Goal: Task Accomplishment & Management: Complete application form

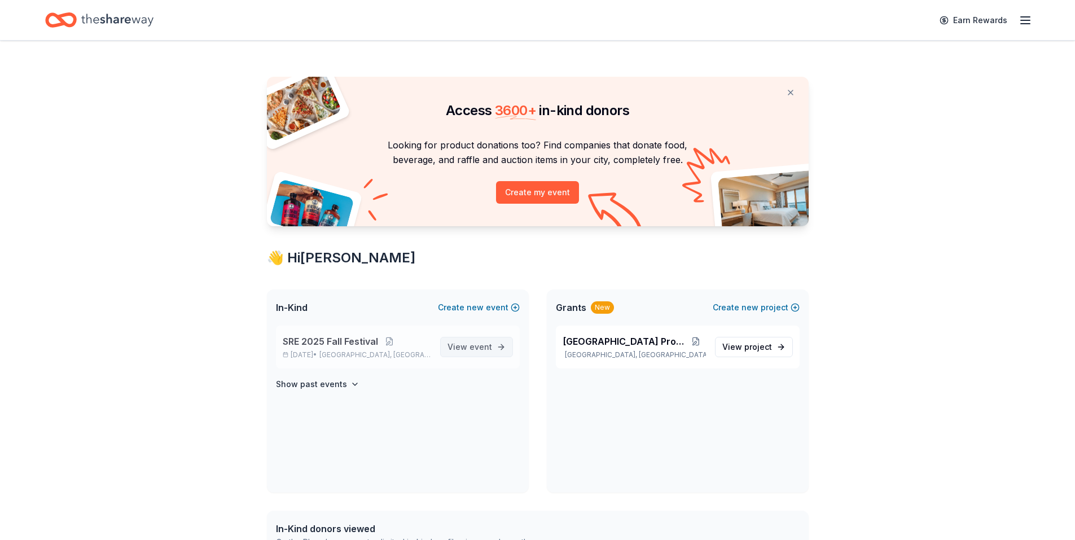
click at [462, 343] on span "View event" at bounding box center [469, 347] width 45 height 14
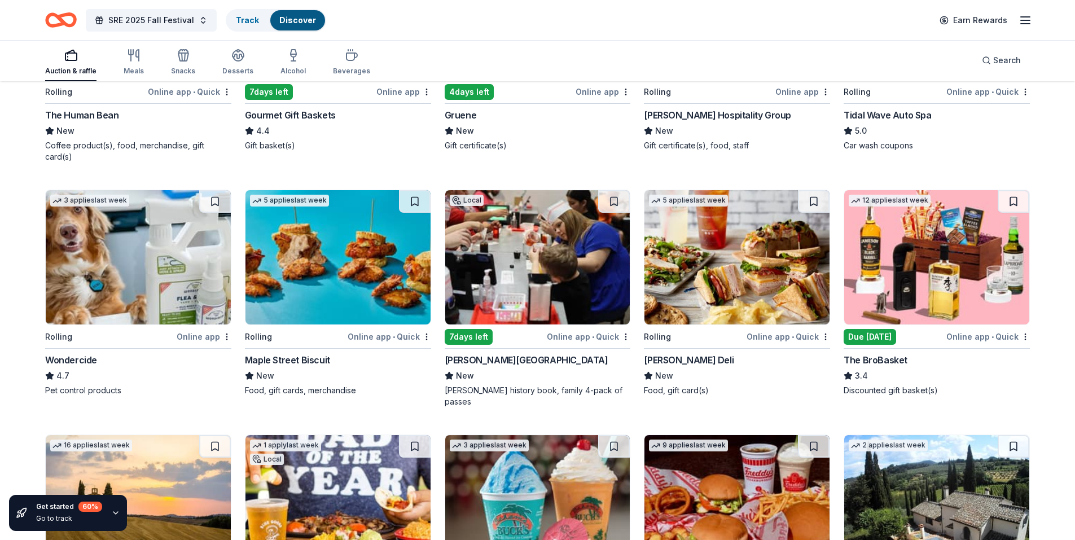
scroll to position [564, 0]
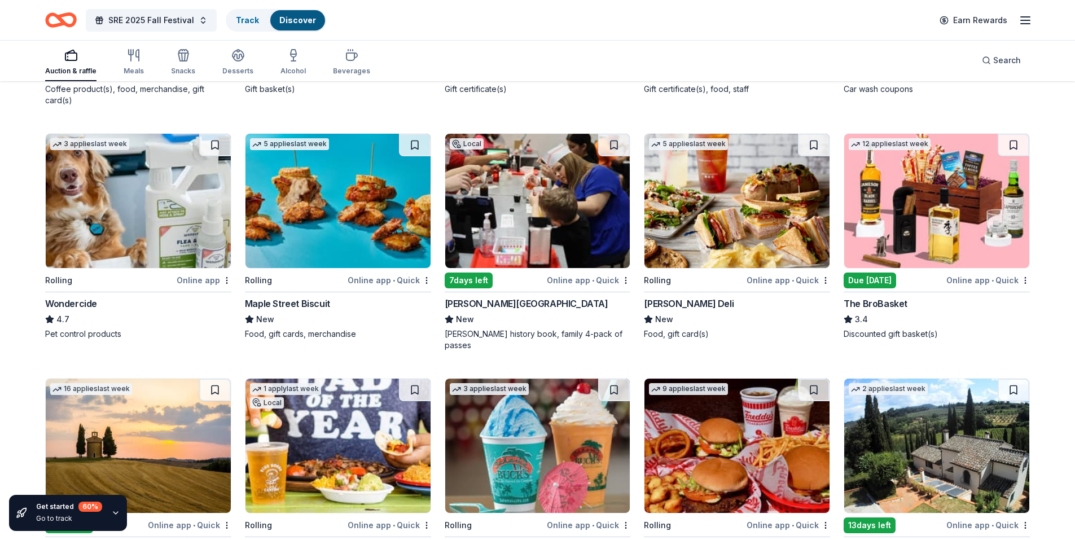
click at [897, 179] on img at bounding box center [936, 201] width 185 height 134
click at [314, 189] on img at bounding box center [337, 201] width 185 height 134
click at [782, 186] on img at bounding box center [736, 201] width 185 height 134
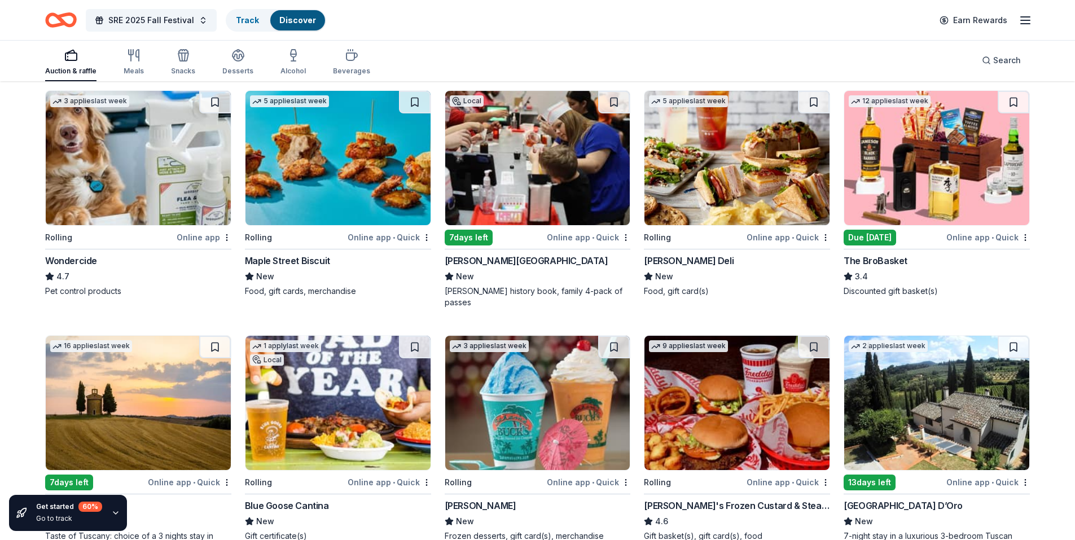
scroll to position [688, 0]
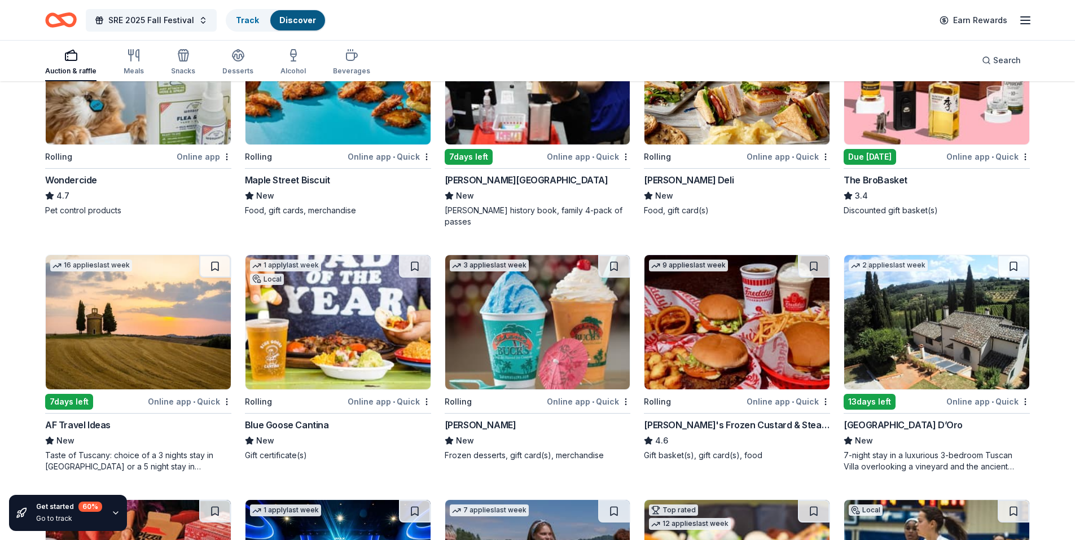
click at [319, 314] on img at bounding box center [337, 322] width 185 height 134
click at [985, 290] on img at bounding box center [936, 322] width 185 height 134
click at [697, 300] on img at bounding box center [736, 322] width 185 height 134
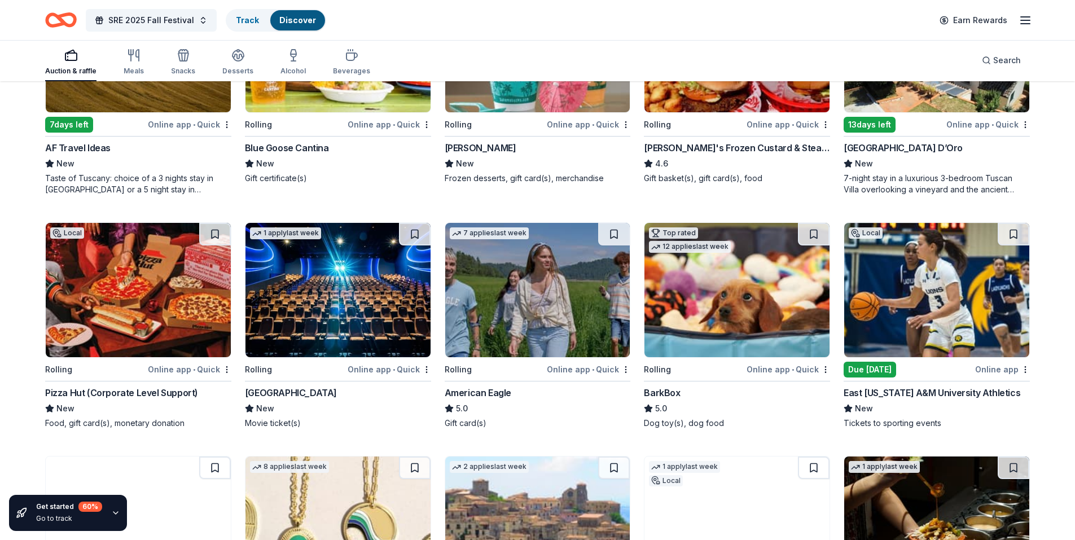
scroll to position [1026, 0]
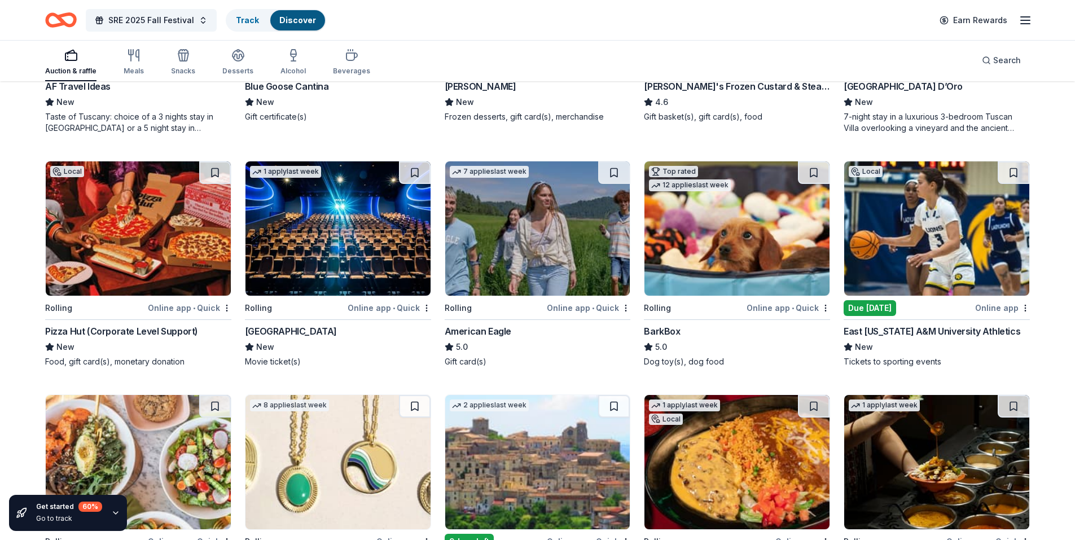
click at [322, 214] on img at bounding box center [337, 228] width 185 height 134
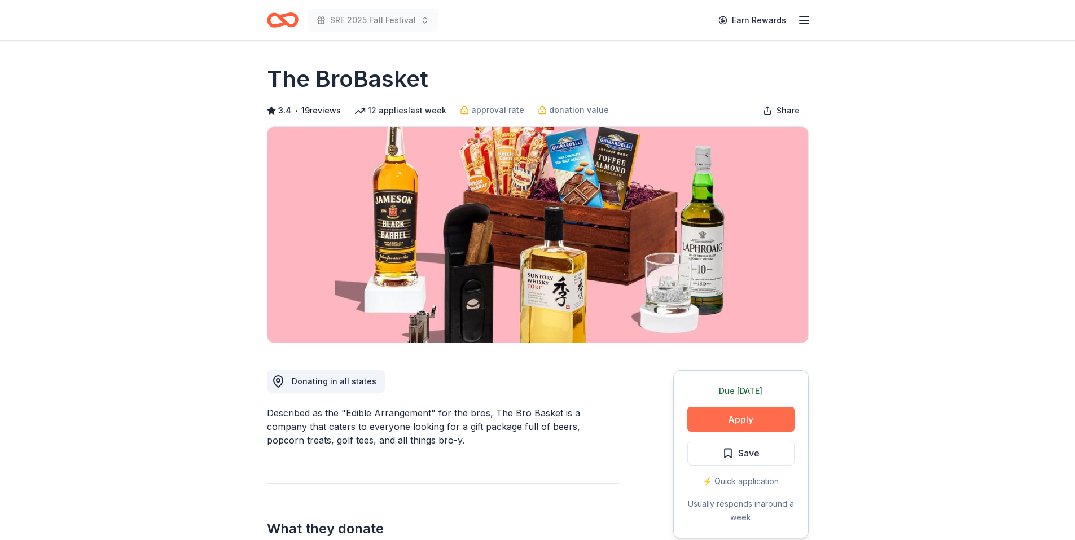
click at [749, 418] on button "Apply" at bounding box center [740, 419] width 107 height 25
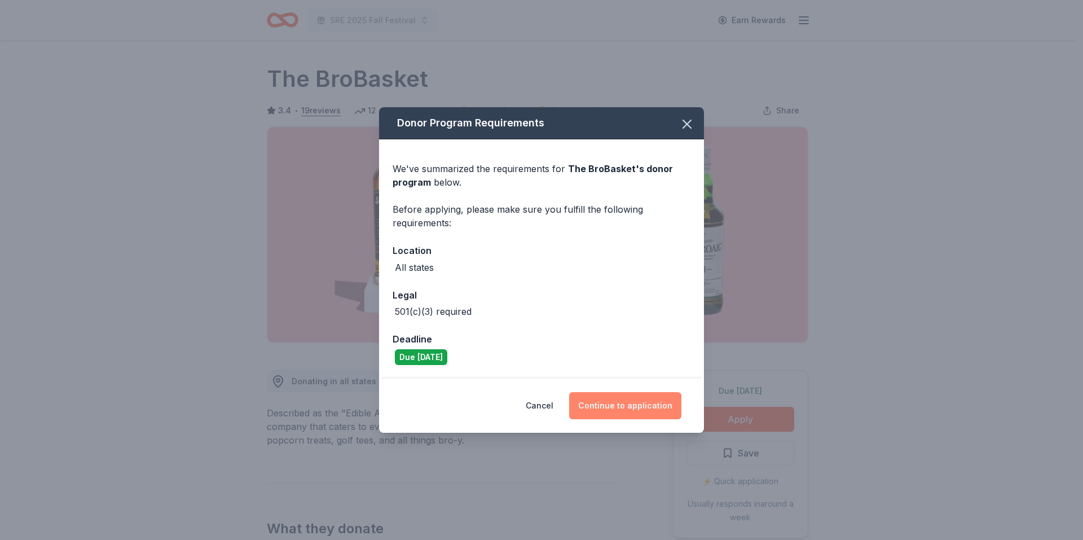
click at [614, 404] on button "Continue to application" at bounding box center [625, 405] width 112 height 27
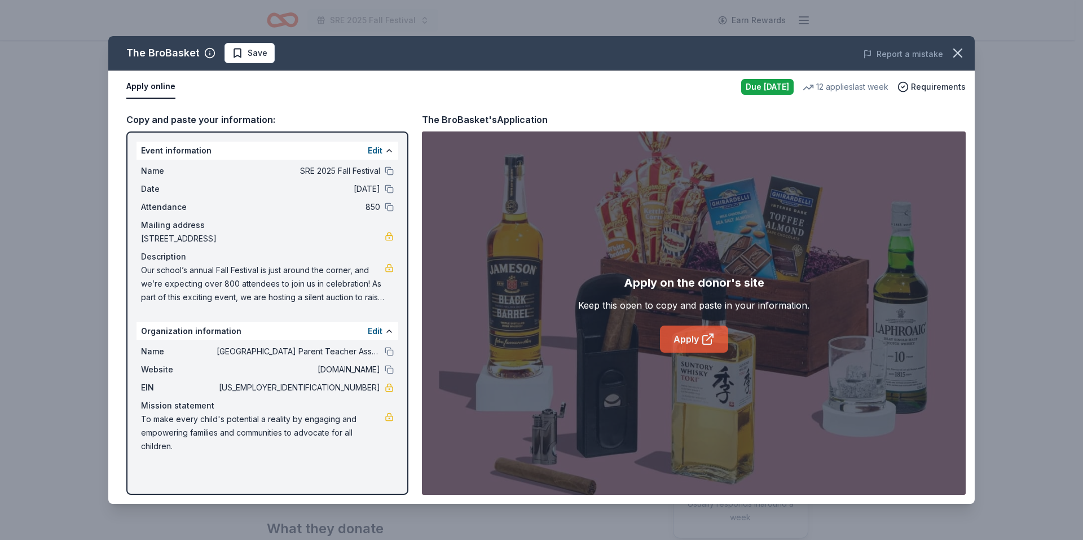
click at [701, 332] on link "Apply" at bounding box center [694, 338] width 68 height 27
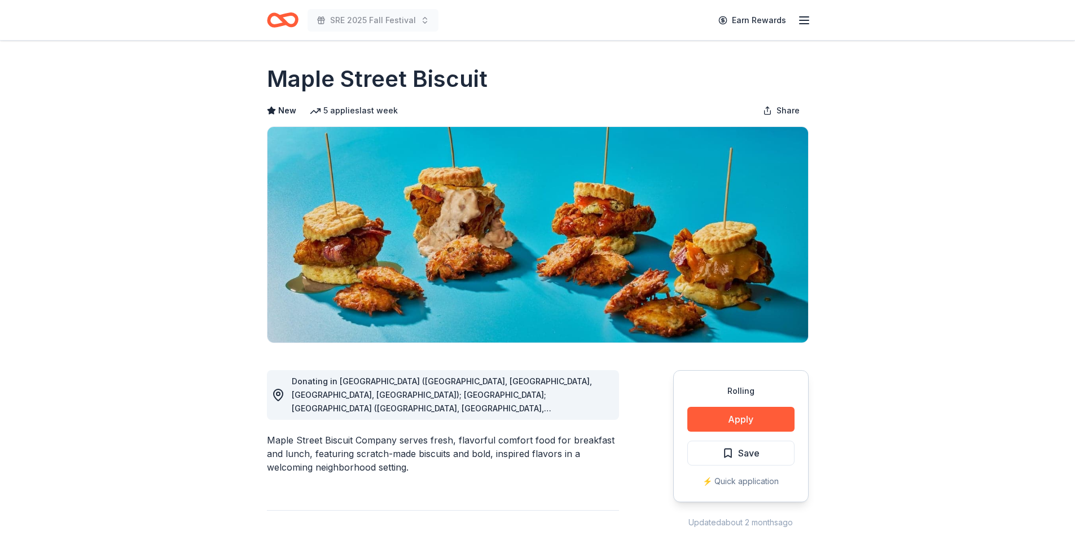
click at [474, 384] on span "Donating in AL (Daphne, Homewood, Madison, Mobile); FL; GA (Alpharetta, Atlanta…" at bounding box center [442, 489] width 300 height 226
click at [547, 402] on div "Donating in AL (Daphne, Homewood, Madison, Mobile); FL; GA (Alpharetta, Atlanta…" at bounding box center [451, 395] width 318 height 41
click at [578, 405] on span "Donating in AL (Daphne, Homewood, Madison, Mobile); FL; GA (Alpharetta, Atlanta…" at bounding box center [442, 489] width 300 height 226
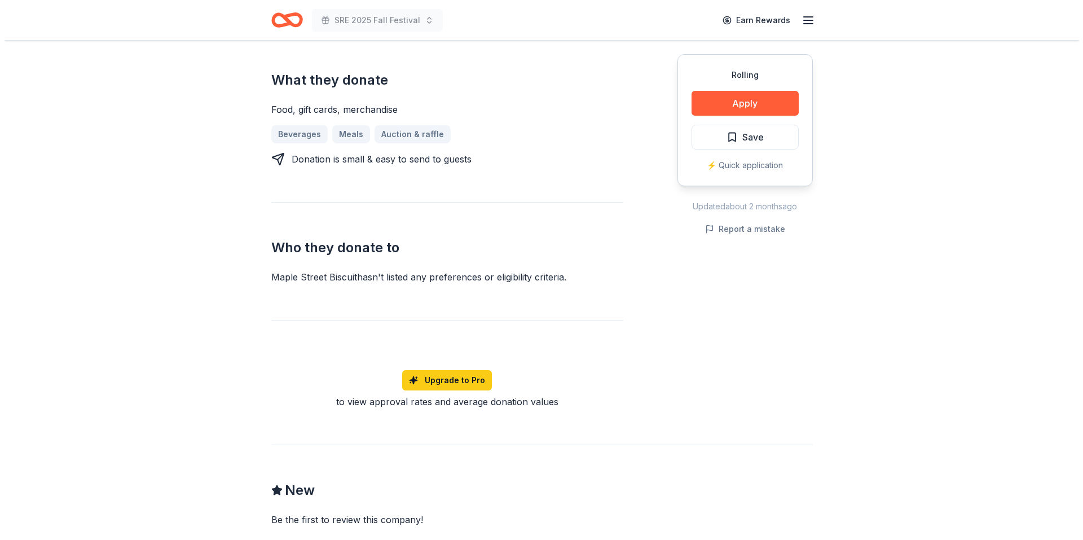
scroll to position [338, 0]
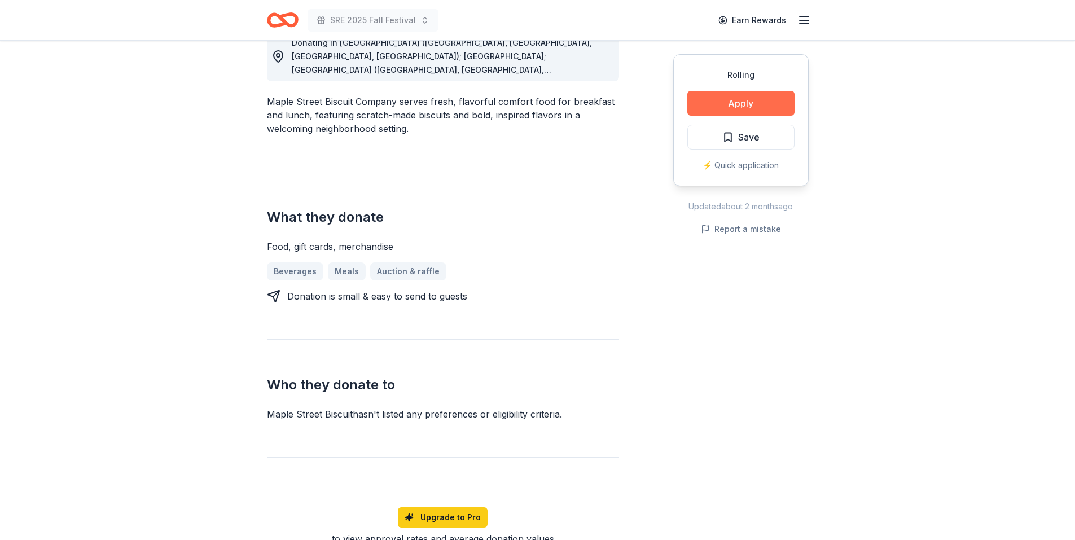
click at [741, 104] on button "Apply" at bounding box center [740, 103] width 107 height 25
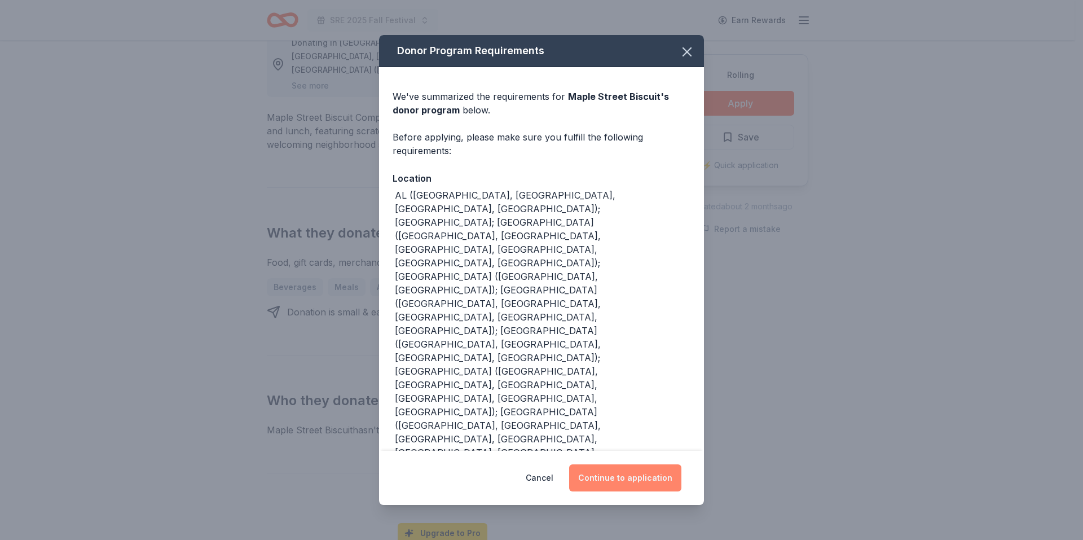
click at [622, 464] on button "Continue to application" at bounding box center [625, 477] width 112 height 27
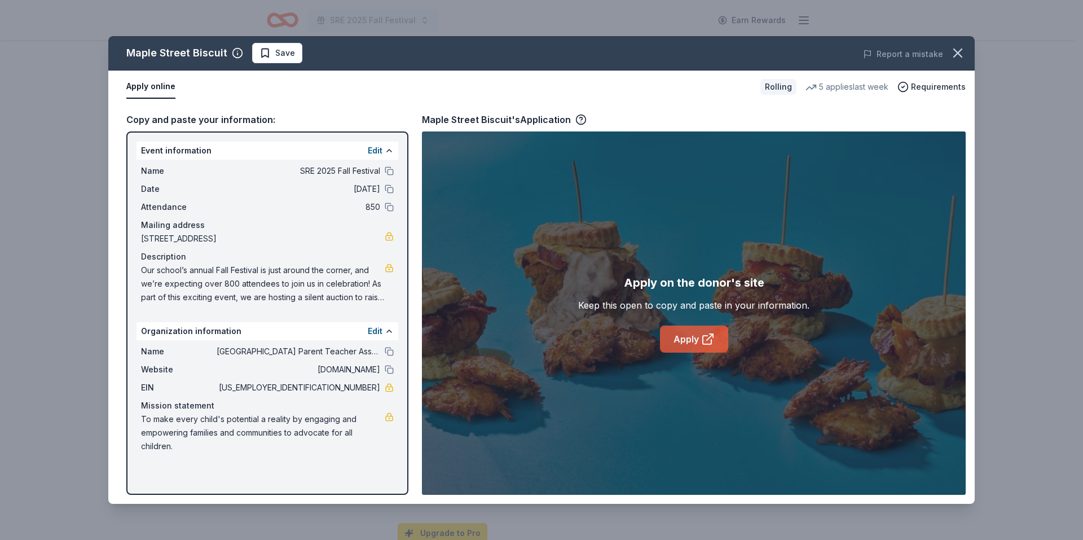
click at [685, 338] on link "Apply" at bounding box center [694, 338] width 68 height 27
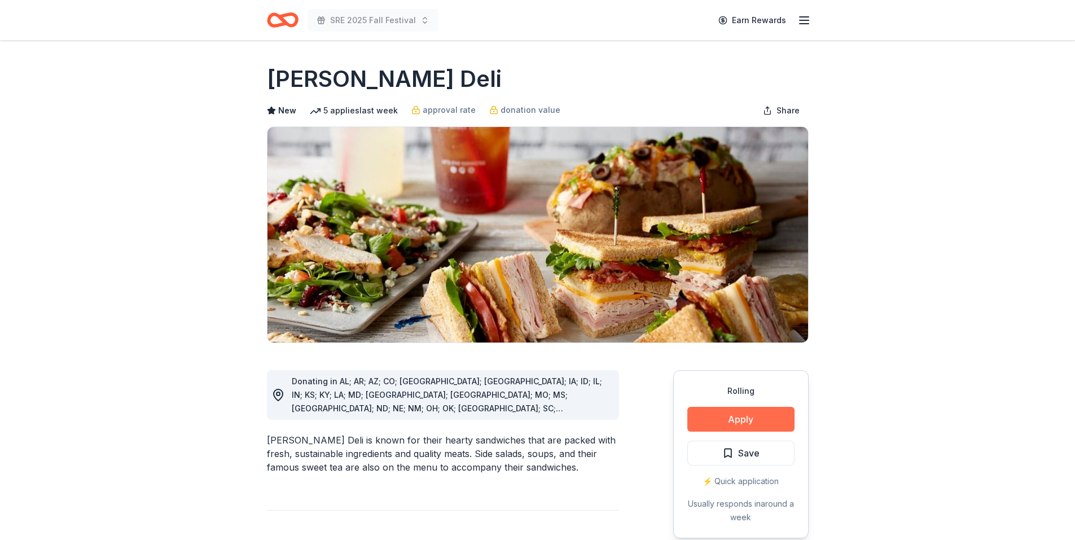
click at [752, 417] on button "Apply" at bounding box center [740, 419] width 107 height 25
click at [733, 417] on button "Apply" at bounding box center [740, 419] width 107 height 25
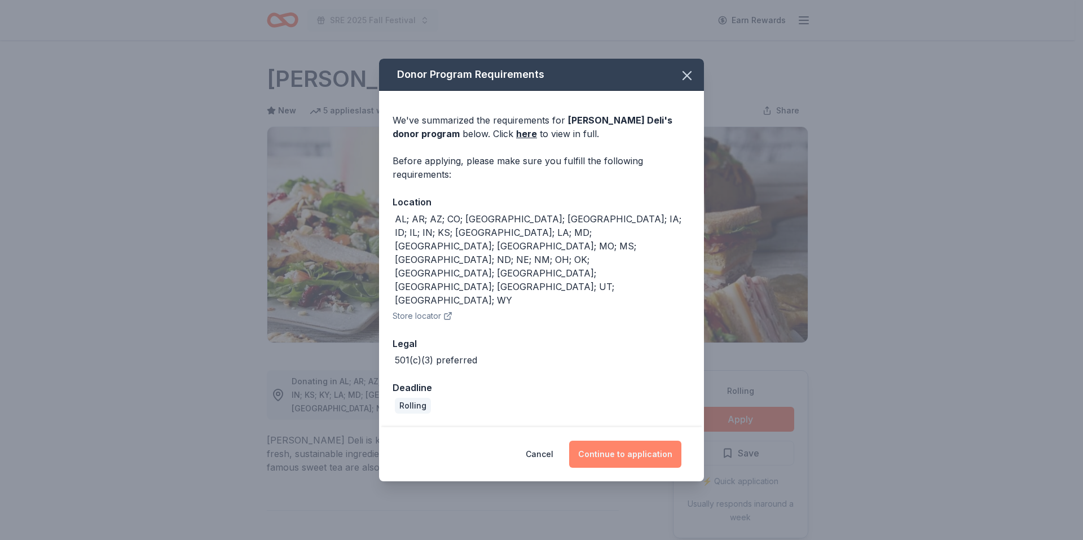
click at [596, 441] on button "Continue to application" at bounding box center [625, 454] width 112 height 27
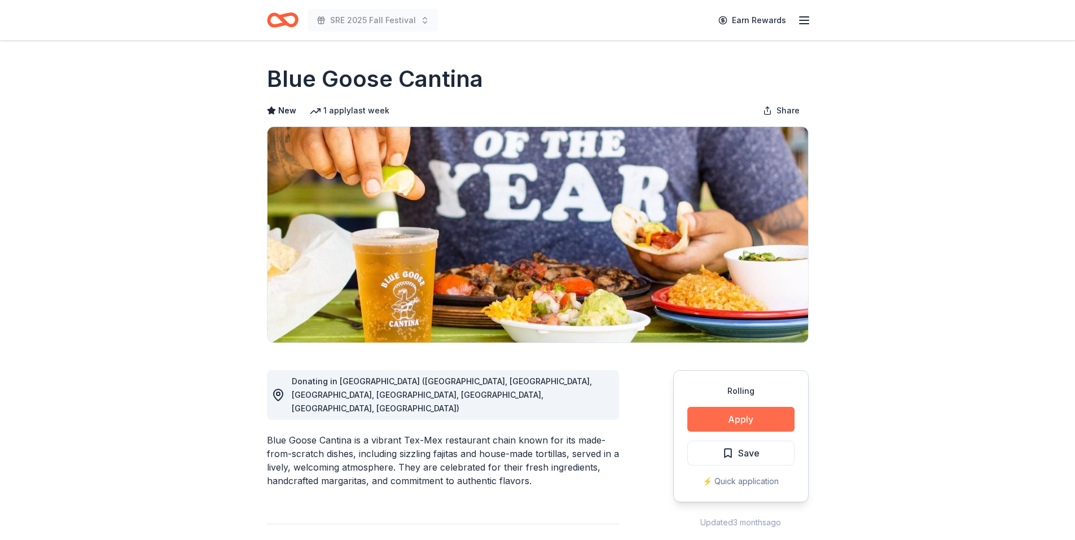
click at [733, 421] on button "Apply" at bounding box center [740, 419] width 107 height 25
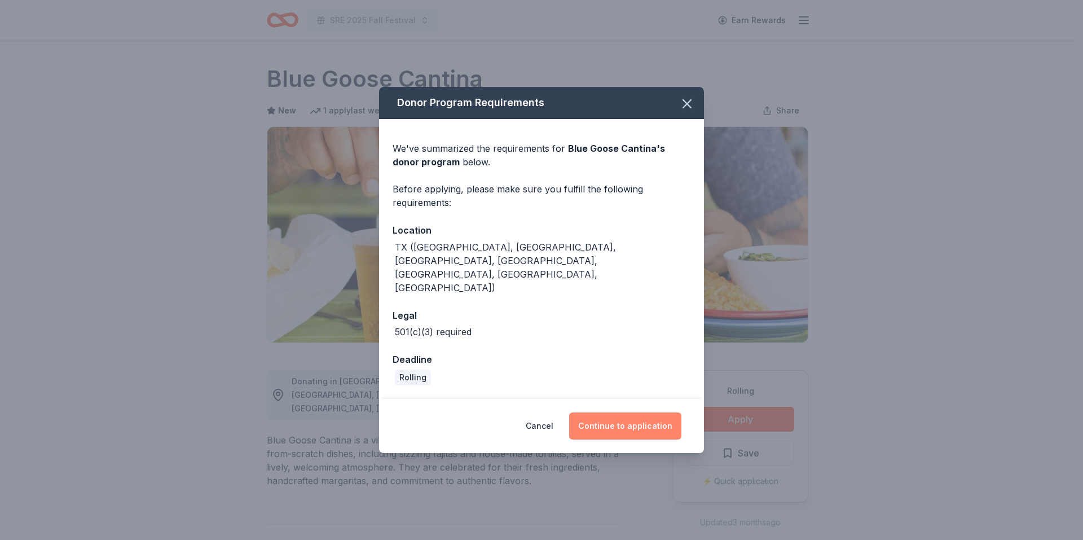
click at [615, 412] on button "Continue to application" at bounding box center [625, 425] width 112 height 27
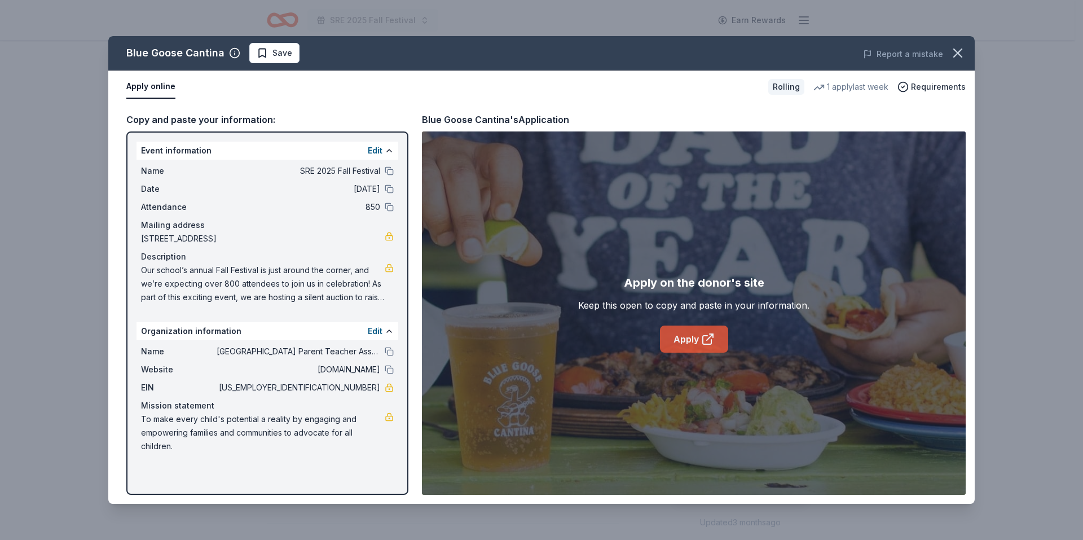
click at [697, 337] on link "Apply" at bounding box center [694, 338] width 68 height 27
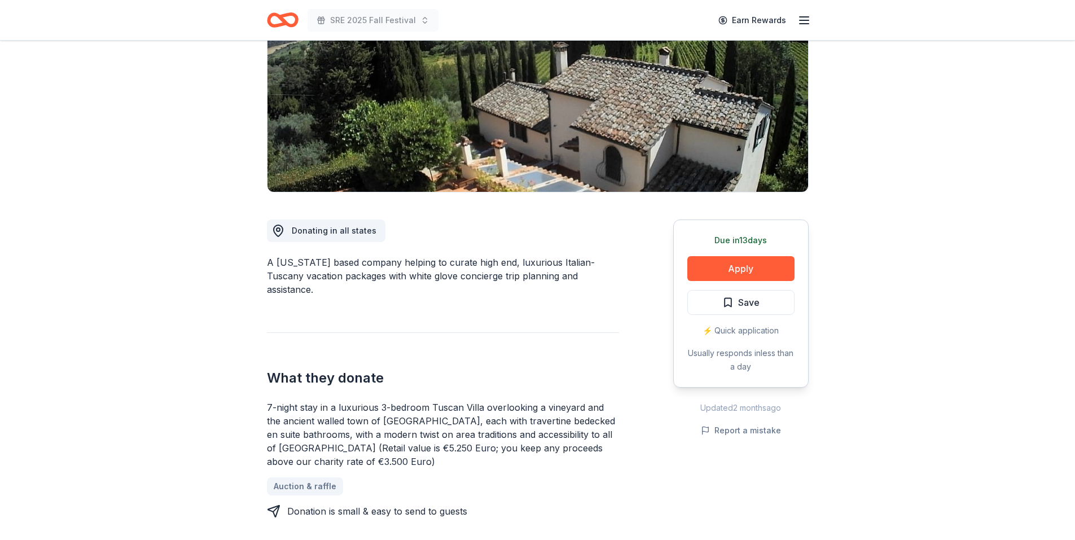
scroll to position [226, 0]
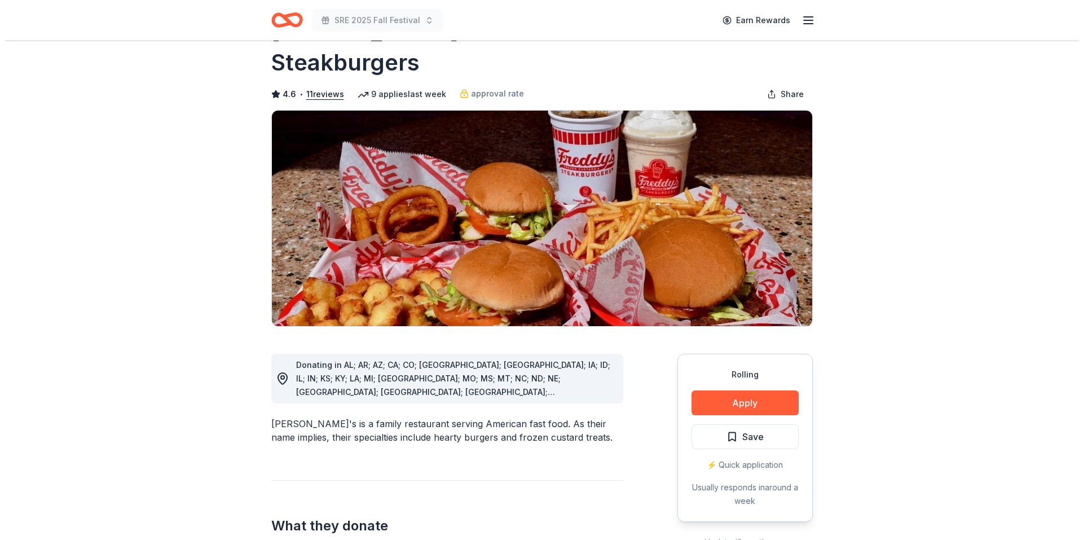
scroll to position [113, 0]
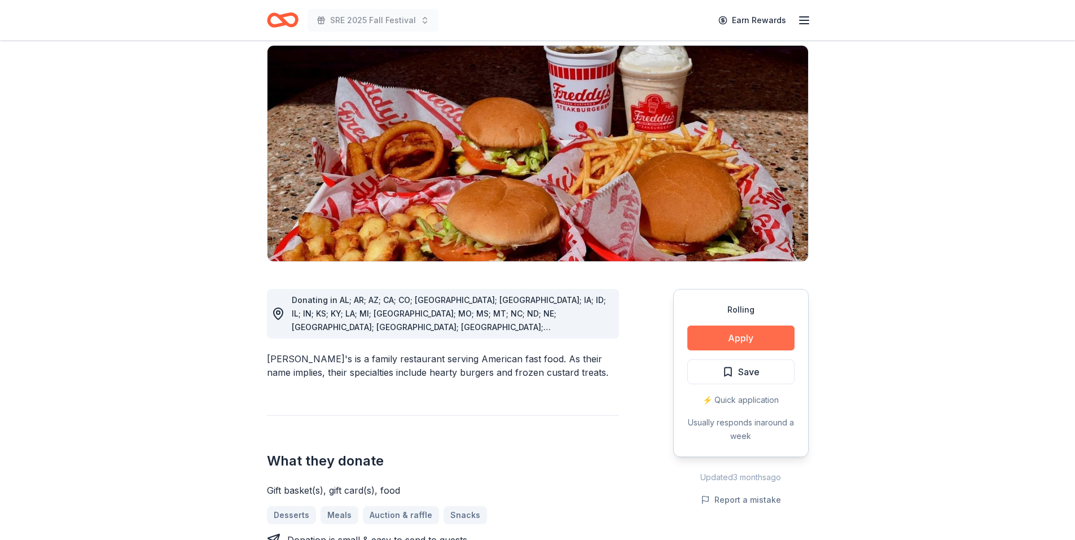
click at [739, 325] on button "Apply" at bounding box center [740, 337] width 107 height 25
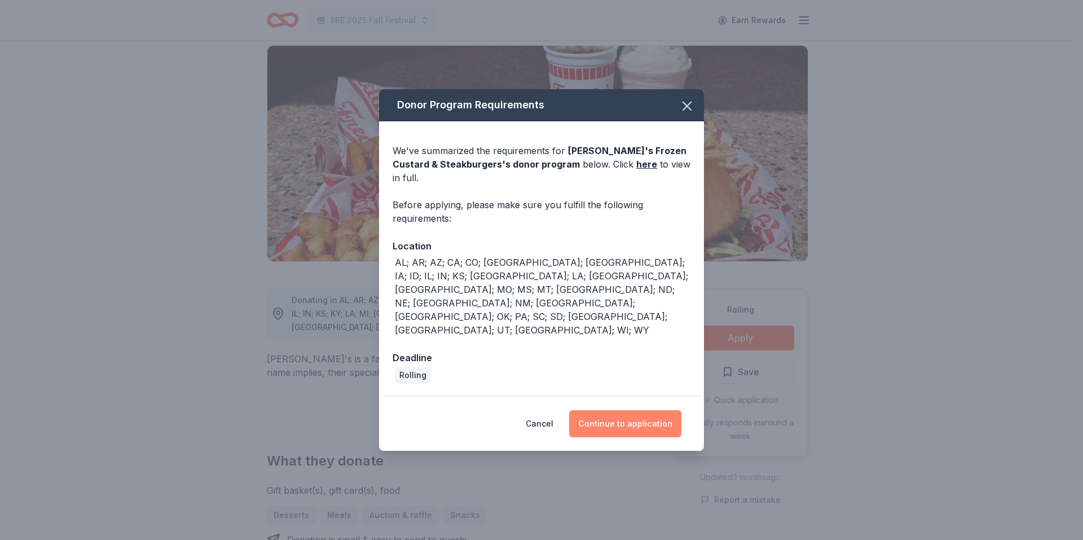
click at [589, 410] on button "Continue to application" at bounding box center [625, 423] width 112 height 27
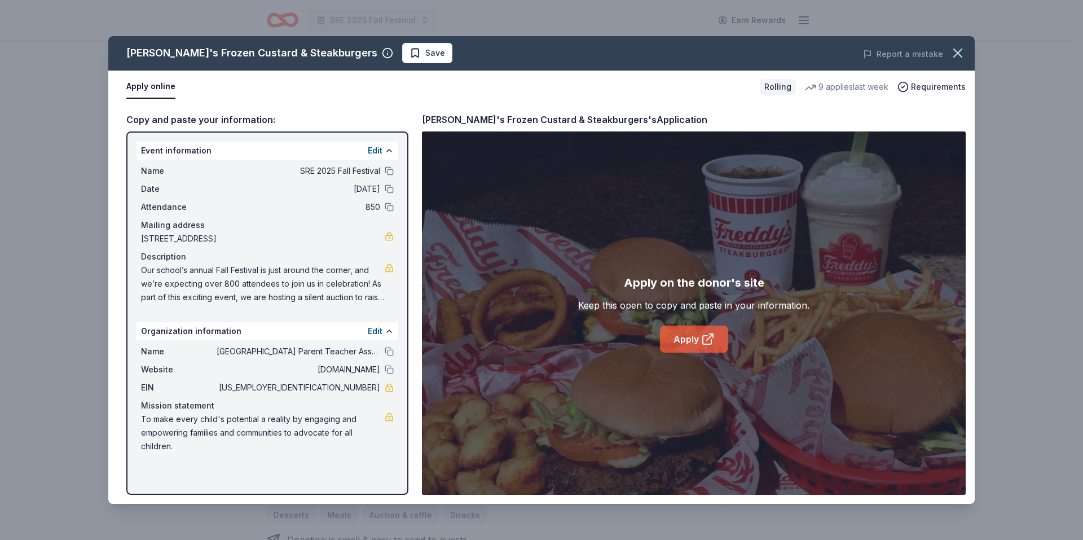
click at [665, 325] on link "Apply" at bounding box center [694, 338] width 68 height 27
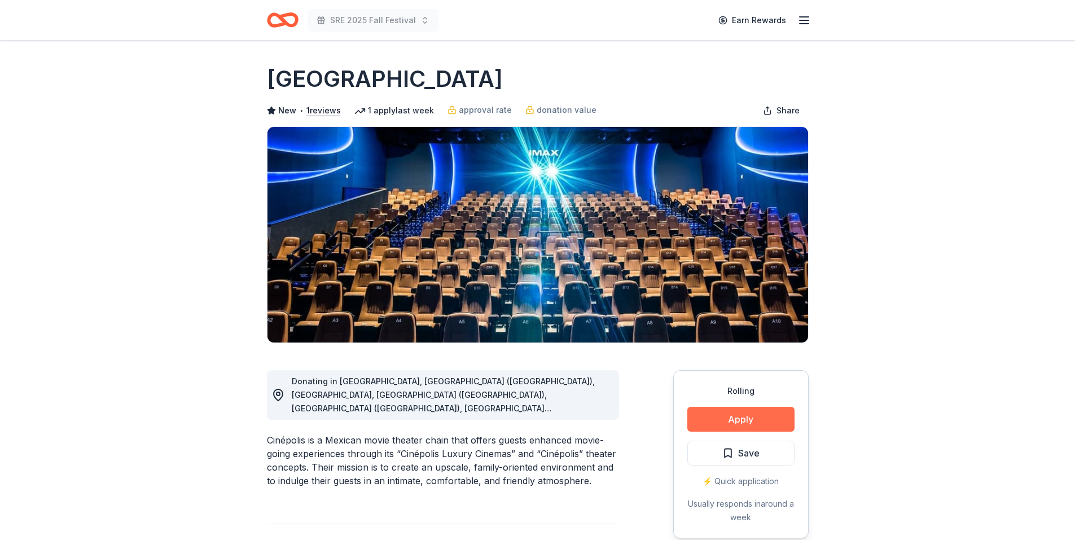
click at [754, 416] on button "Apply" at bounding box center [740, 419] width 107 height 25
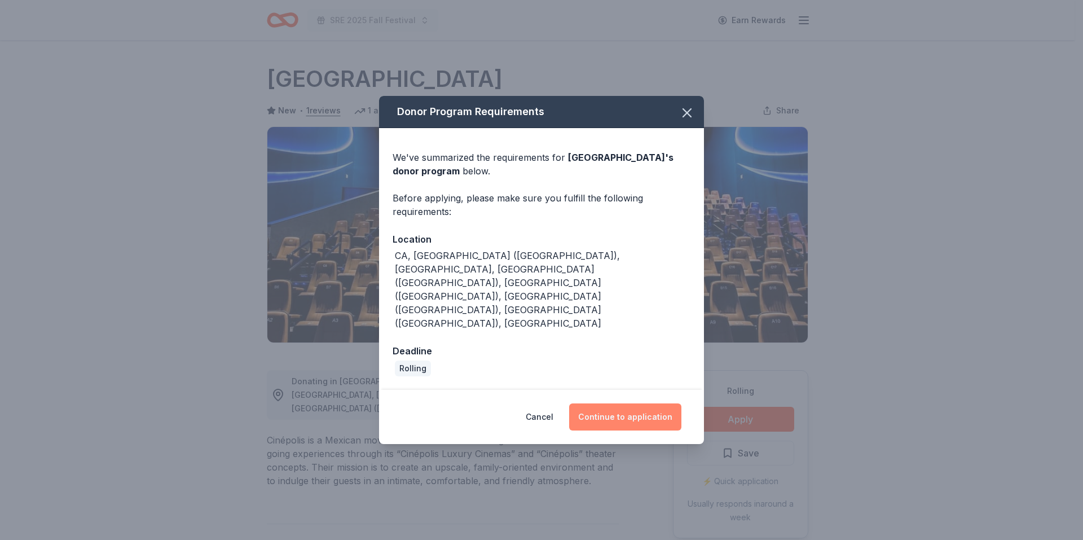
click at [636, 403] on button "Continue to application" at bounding box center [625, 416] width 112 height 27
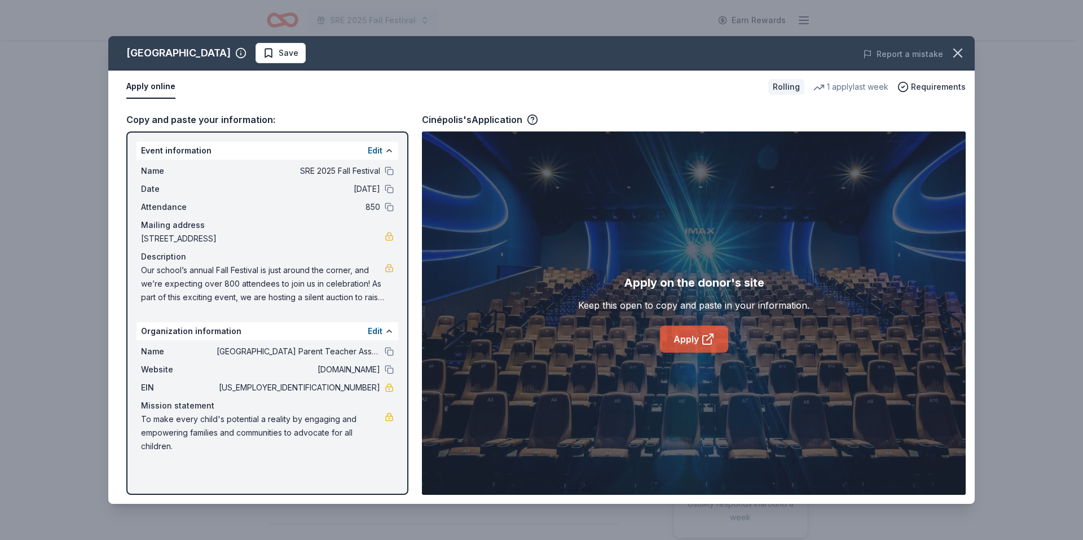
click at [678, 333] on link "Apply" at bounding box center [694, 338] width 68 height 27
